Goal: Complete application form

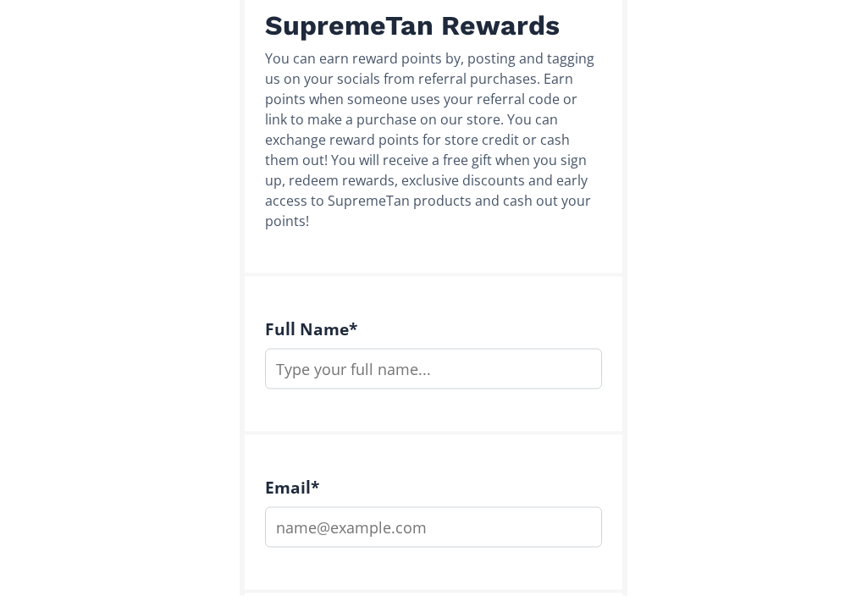
scroll to position [252, 0]
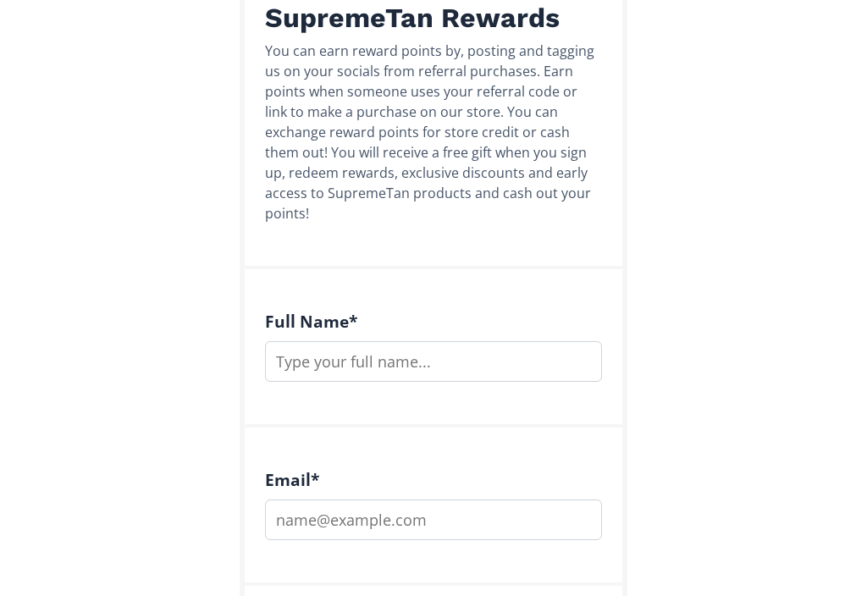
click at [434, 341] on input "text" at bounding box center [433, 361] width 337 height 41
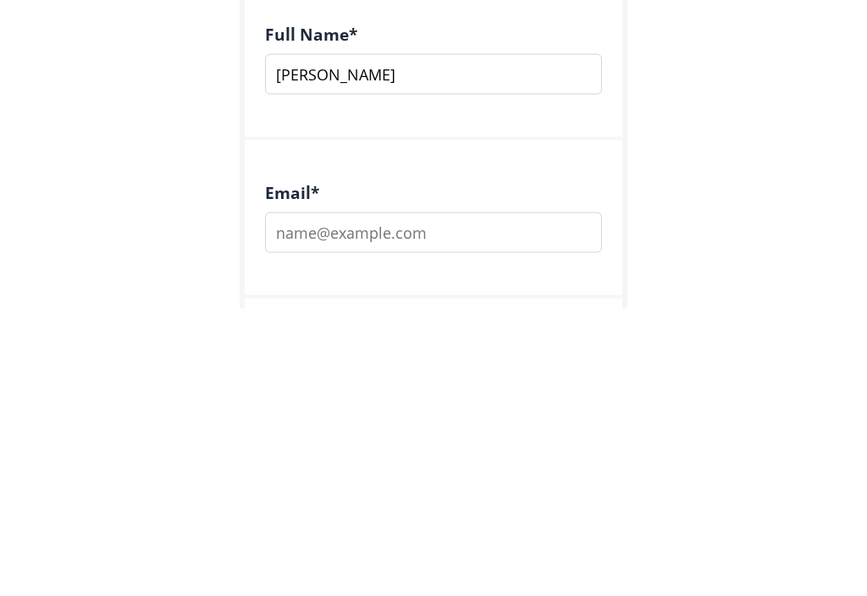
type input "[PERSON_NAME]"
click at [410, 470] on h4 "Email *" at bounding box center [433, 479] width 337 height 19
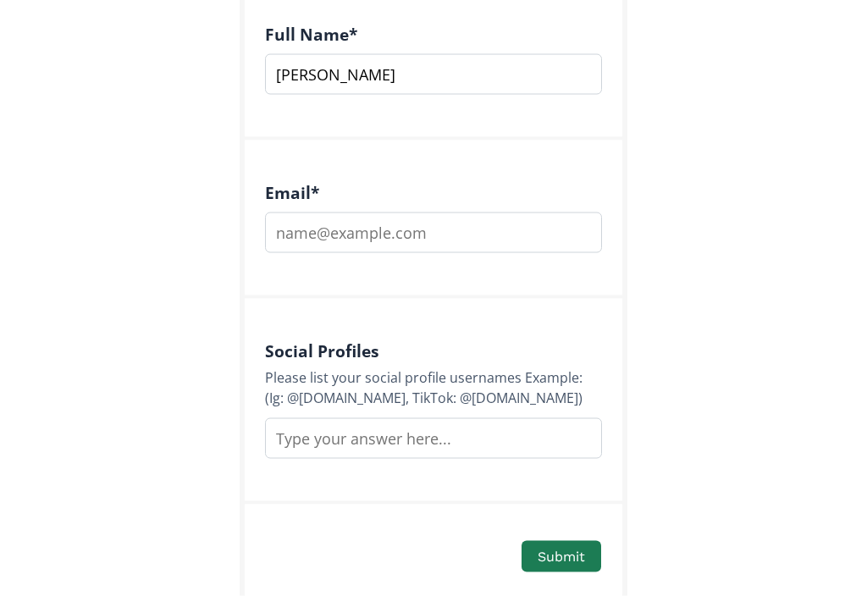
click at [444, 213] on input "email" at bounding box center [433, 233] width 337 height 41
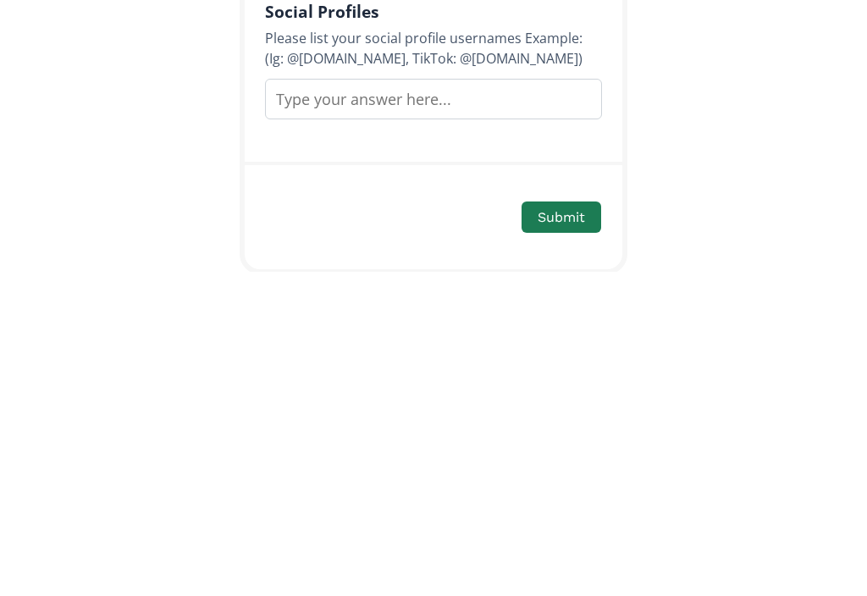
type input "caz4gaz@aol.com"
click at [563, 526] on button "Submit" at bounding box center [562, 541] width 80 height 31
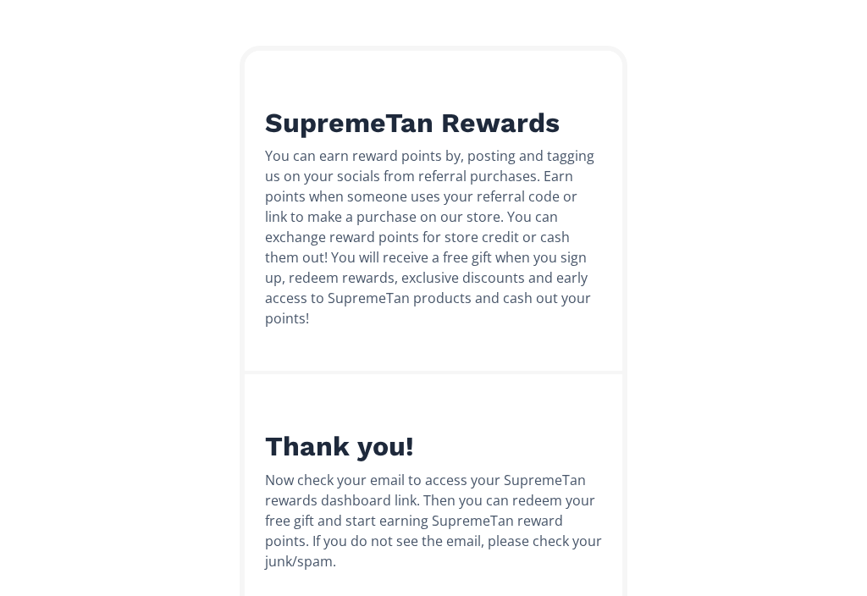
scroll to position [0, 0]
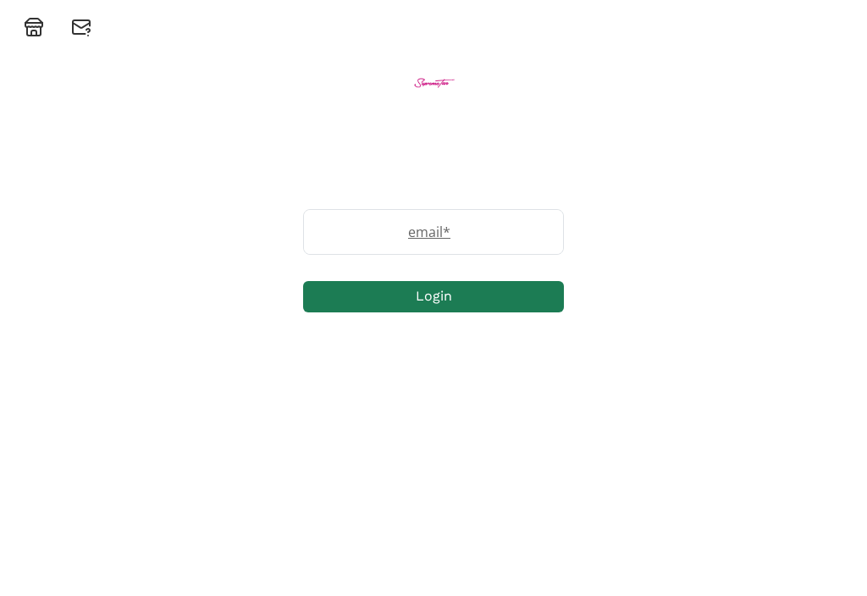
click at [468, 220] on div "email *" at bounding box center [433, 232] width 261 height 46
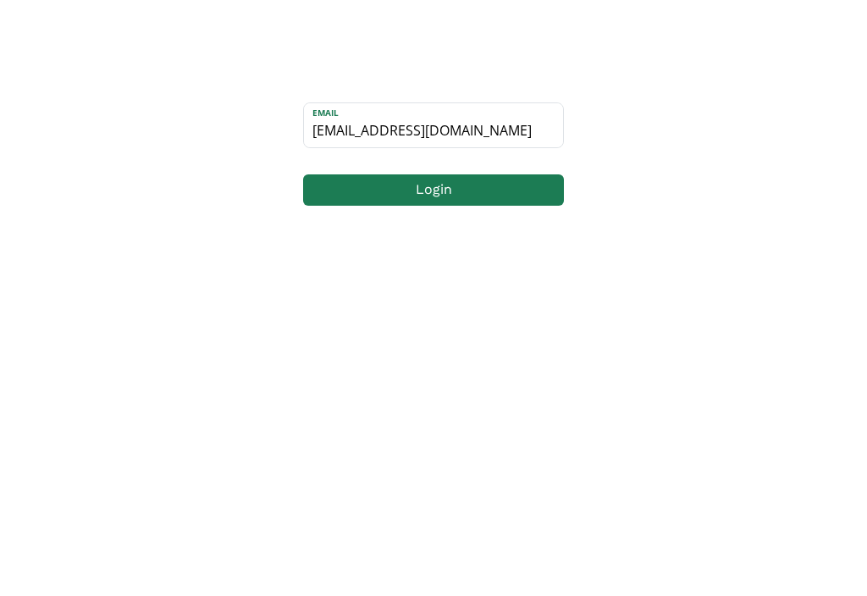
type input "caz4gaz@aol.com"
click at [435, 281] on button "Login" at bounding box center [433, 296] width 261 height 31
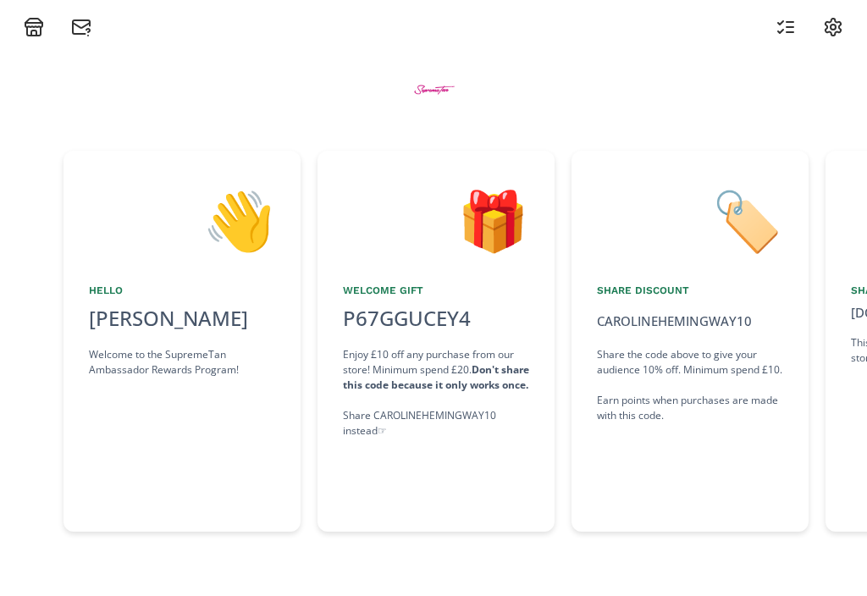
scroll to position [0, 254]
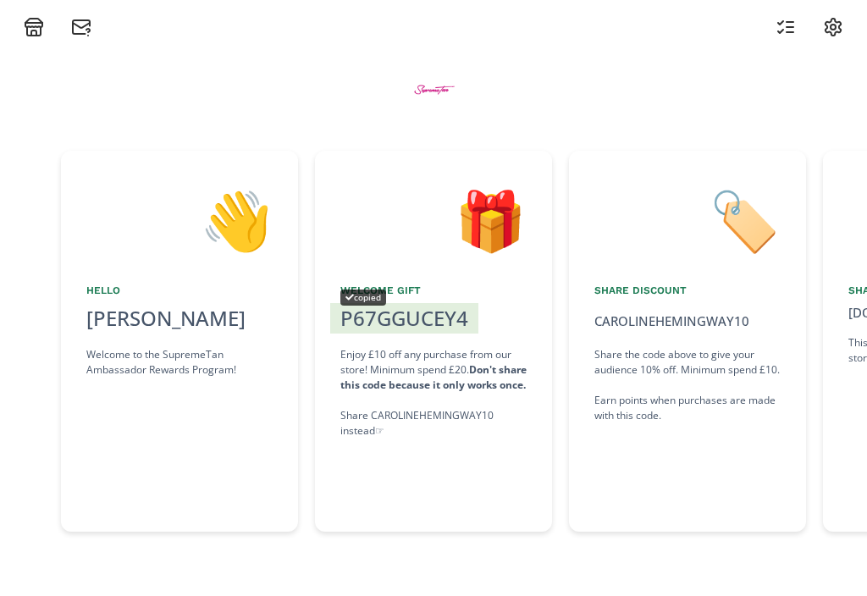
click at [438, 306] on div "P67GGUCEY4 copied" at bounding box center [404, 318] width 148 height 30
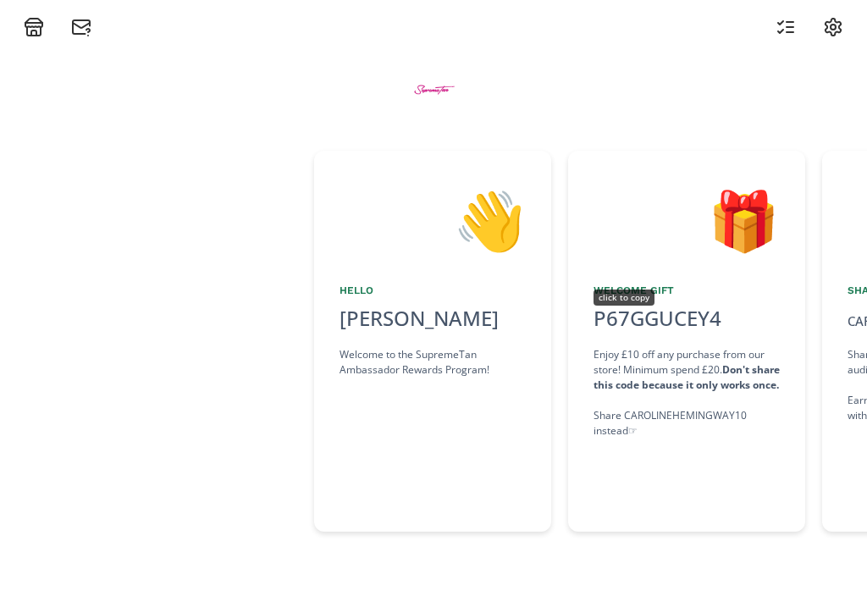
scroll to position [0, 0]
click at [441, 334] on div "[PERSON_NAME]" at bounding box center [434, 318] width 186 height 30
click at [500, 479] on div "👋 Hello [PERSON_NAME] Welcome to the SupremeTan Ambassador Rewards Program!" at bounding box center [433, 341] width 237 height 381
click at [482, 479] on div "👋 Hello [PERSON_NAME] Welcome to the SupremeTan Ambassador Rewards Program!" at bounding box center [433, 341] width 237 height 381
click at [41, 23] on icon at bounding box center [33, 23] width 17 height 0
